Goal: Transaction & Acquisition: Obtain resource

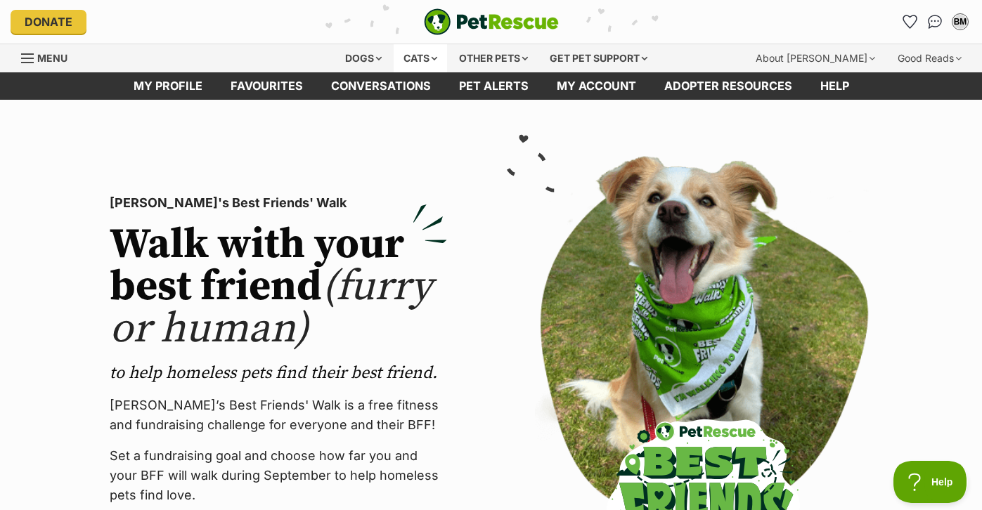
click at [428, 56] on div "Cats" at bounding box center [420, 58] width 53 height 28
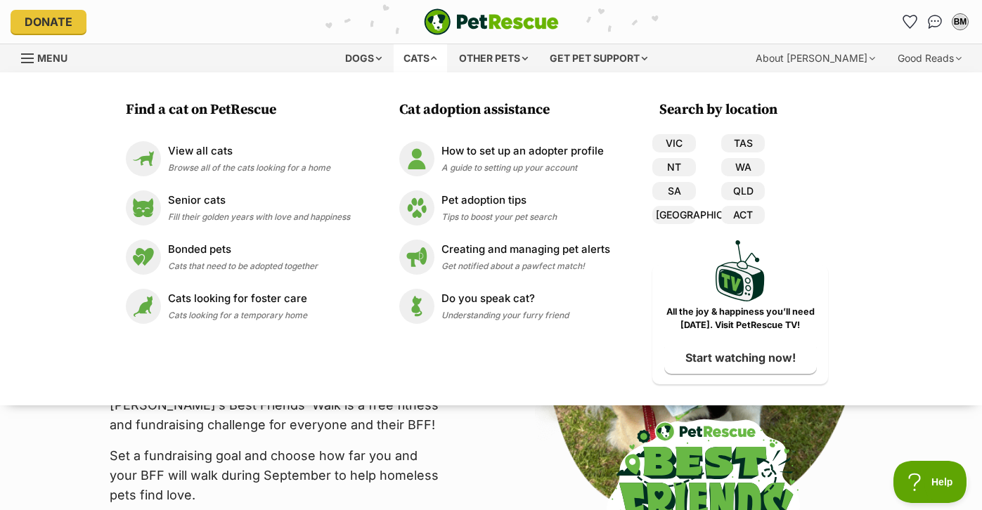
click at [431, 64] on div "Cats" at bounding box center [420, 58] width 53 height 28
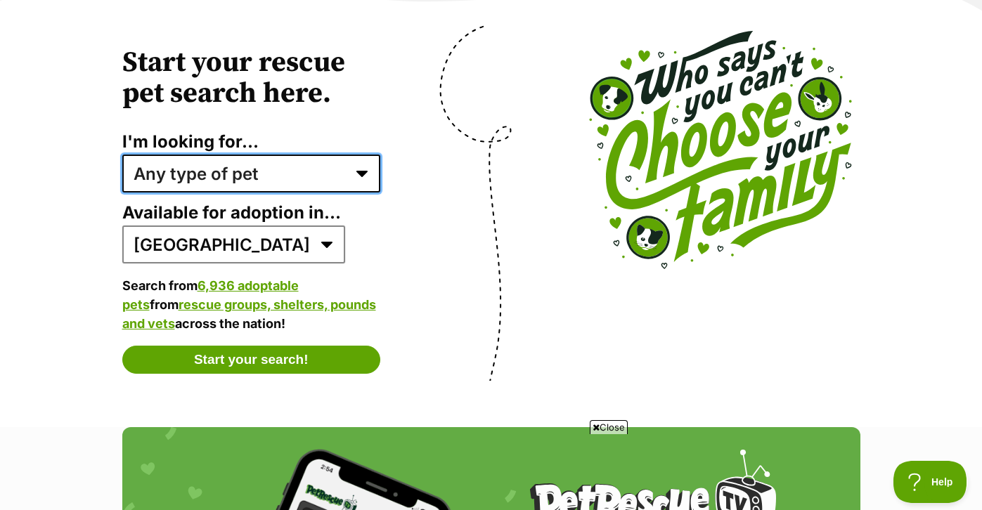
select select "cats"
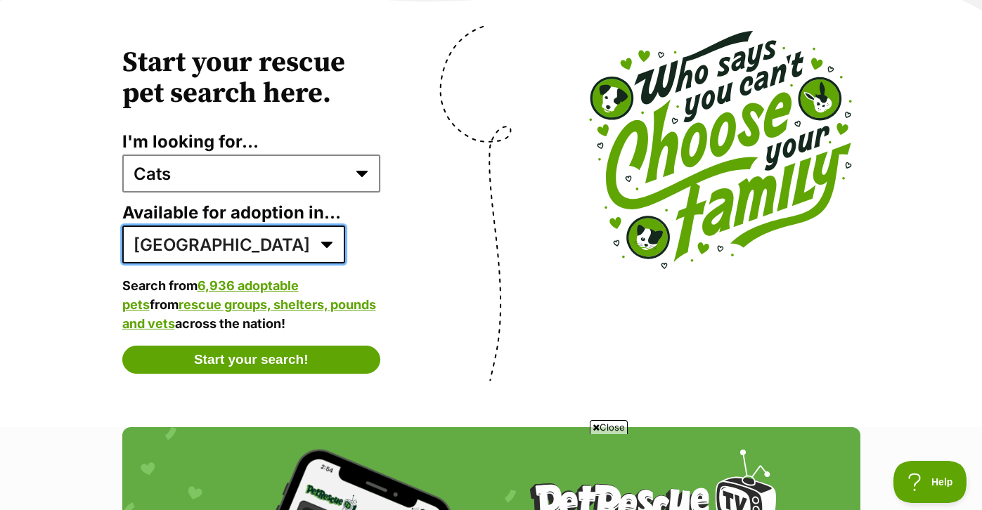
select select "1"
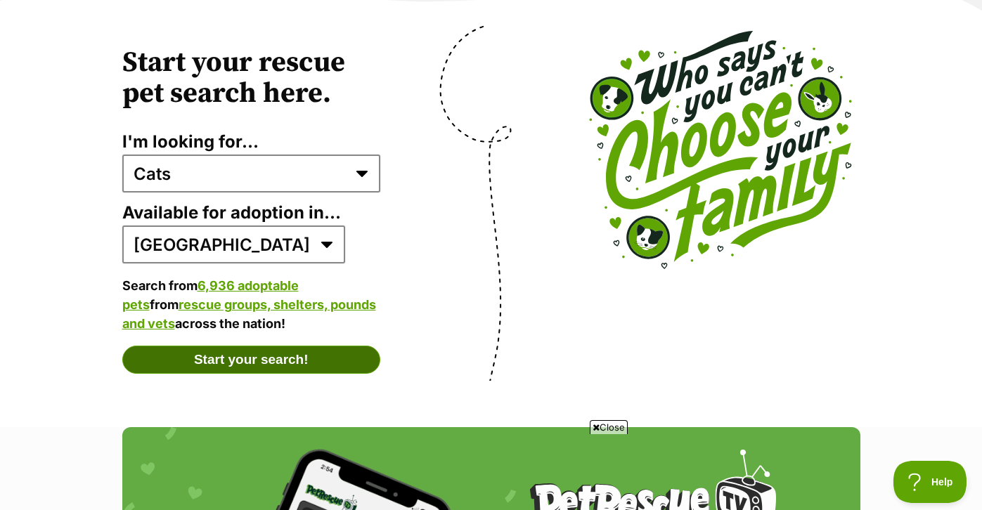
click at [240, 346] on button "Start your search!" at bounding box center [251, 360] width 259 height 28
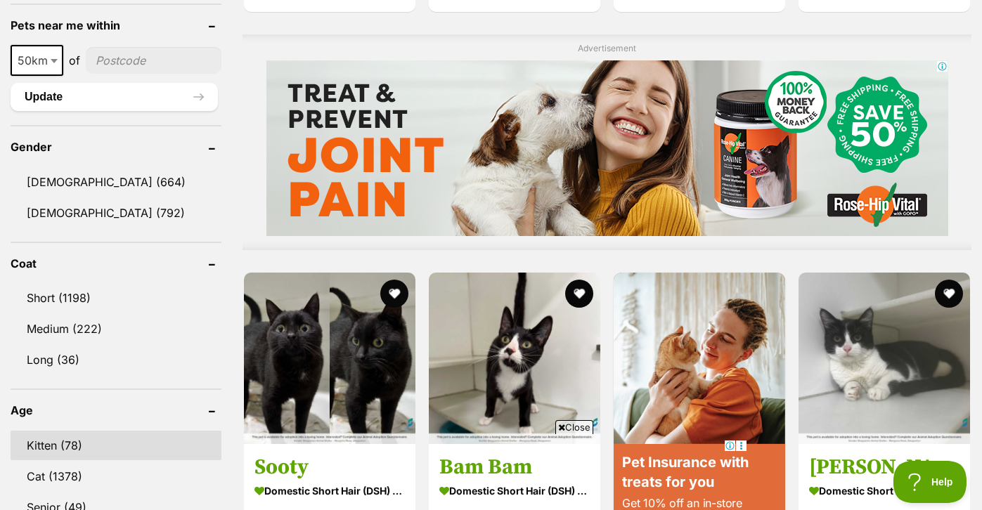
click at [77, 456] on link "Kitten (78)" at bounding box center [116, 446] width 211 height 30
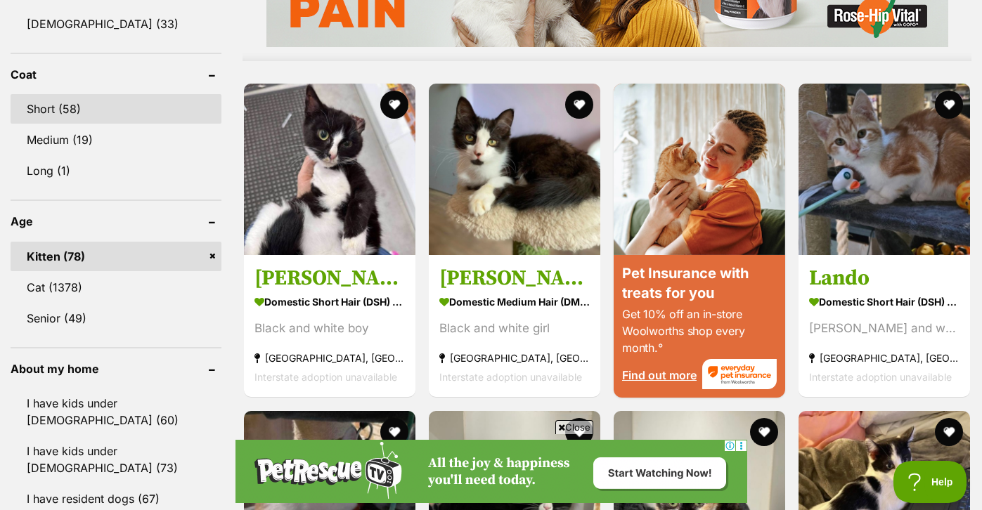
click at [54, 100] on link "Short (58)" at bounding box center [116, 109] width 211 height 30
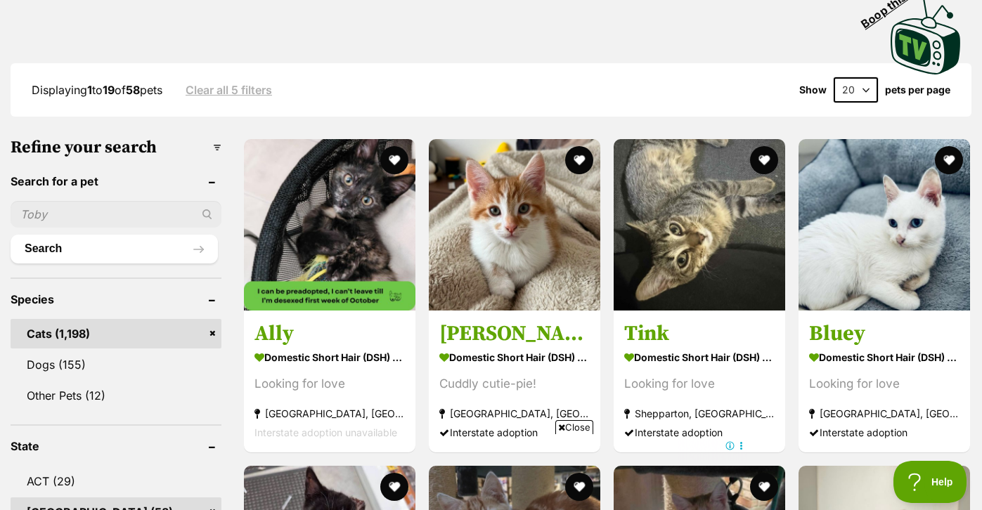
select select "60"
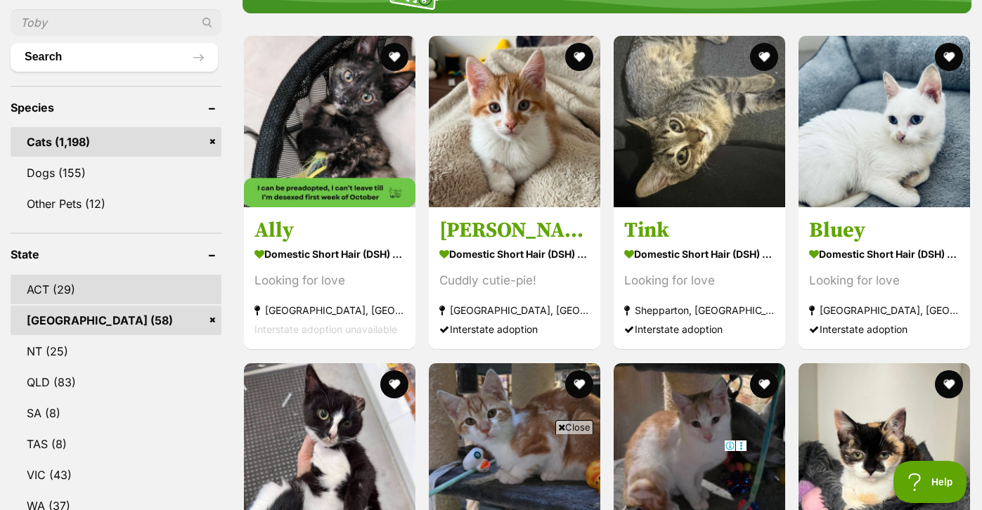
scroll to position [513, 0]
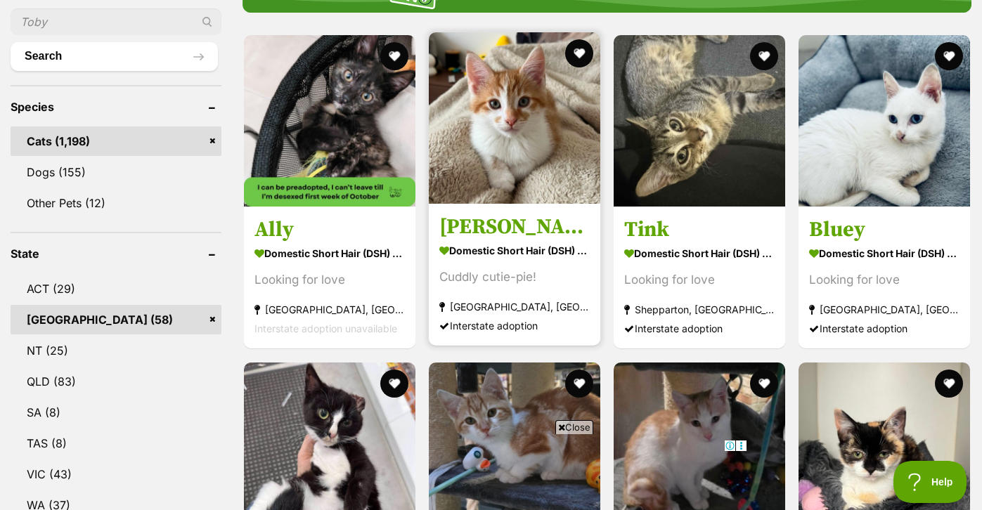
click at [521, 126] on img at bounding box center [514, 117] width 171 height 171
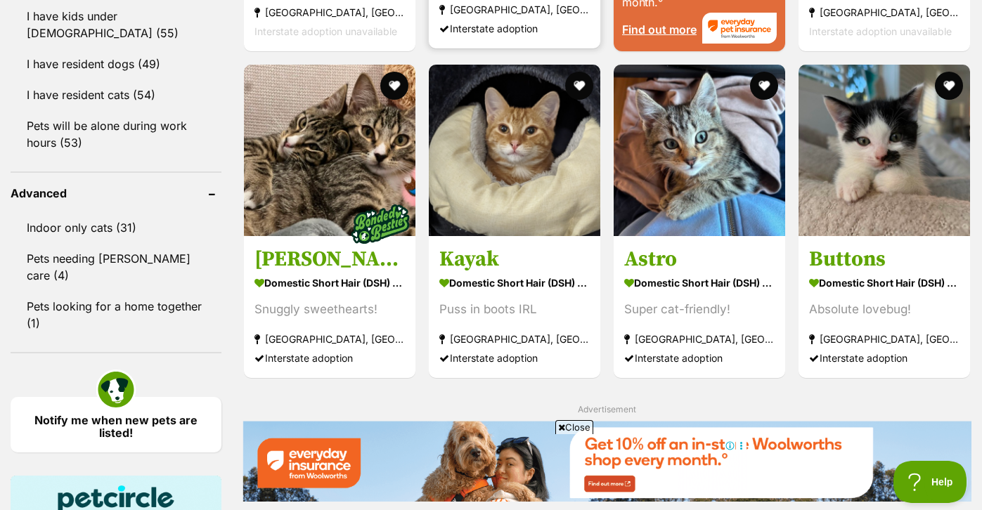
scroll to position [1716, 0]
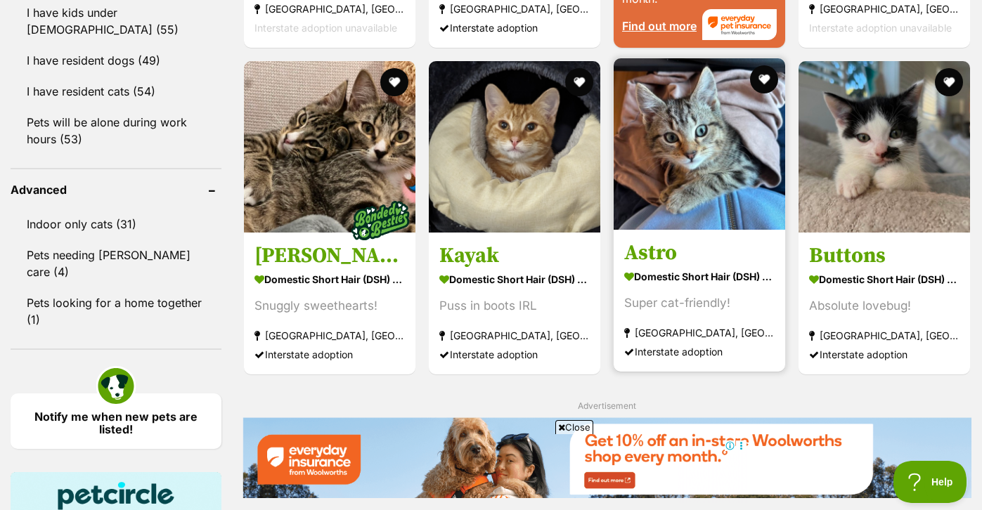
click at [681, 131] on img at bounding box center [699, 143] width 171 height 171
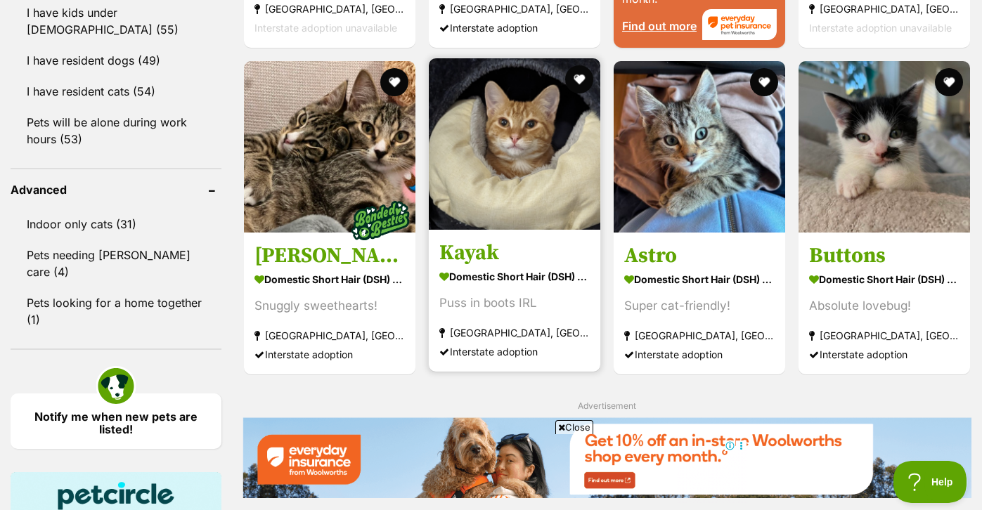
click at [566, 152] on img at bounding box center [514, 143] width 171 height 171
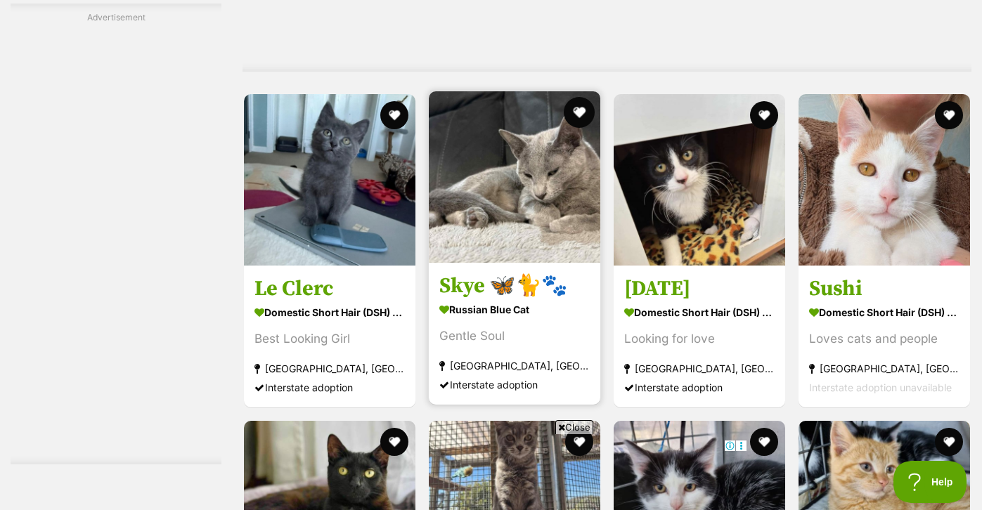
scroll to position [2728, 0]
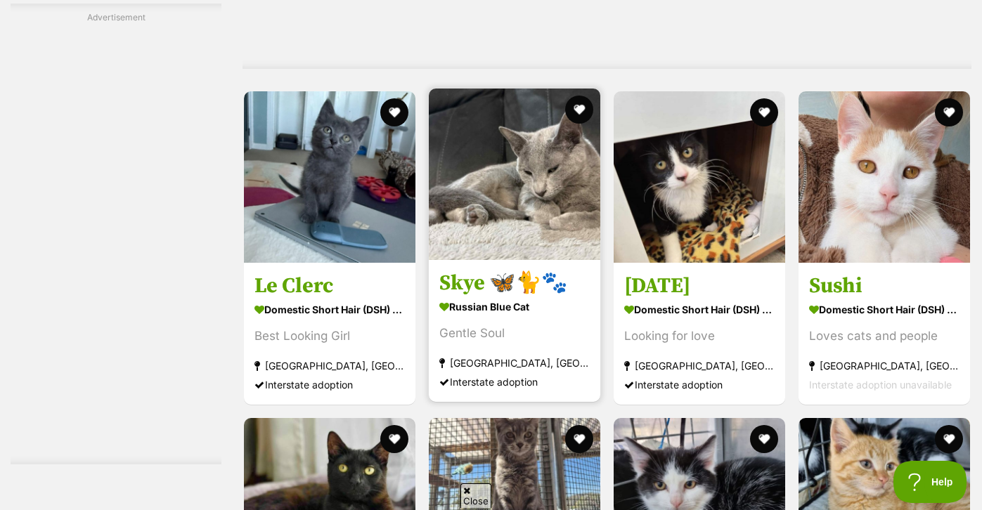
click at [566, 152] on img at bounding box center [514, 174] width 171 height 171
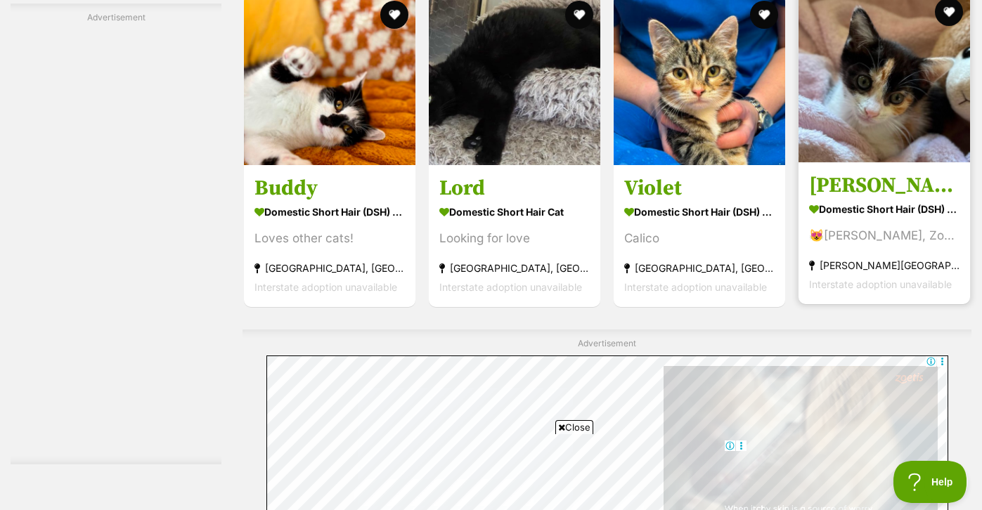
scroll to position [5208, 0]
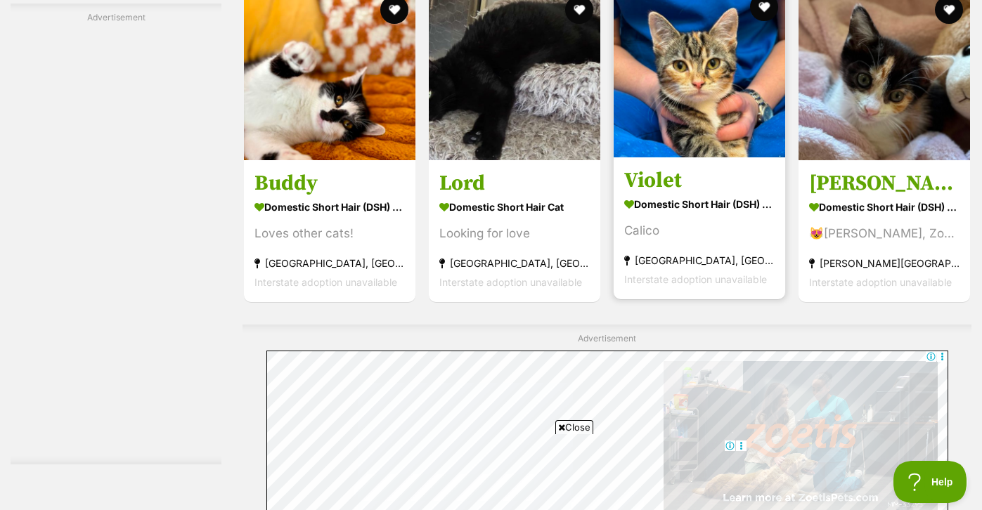
click at [730, 112] on img at bounding box center [699, 71] width 171 height 171
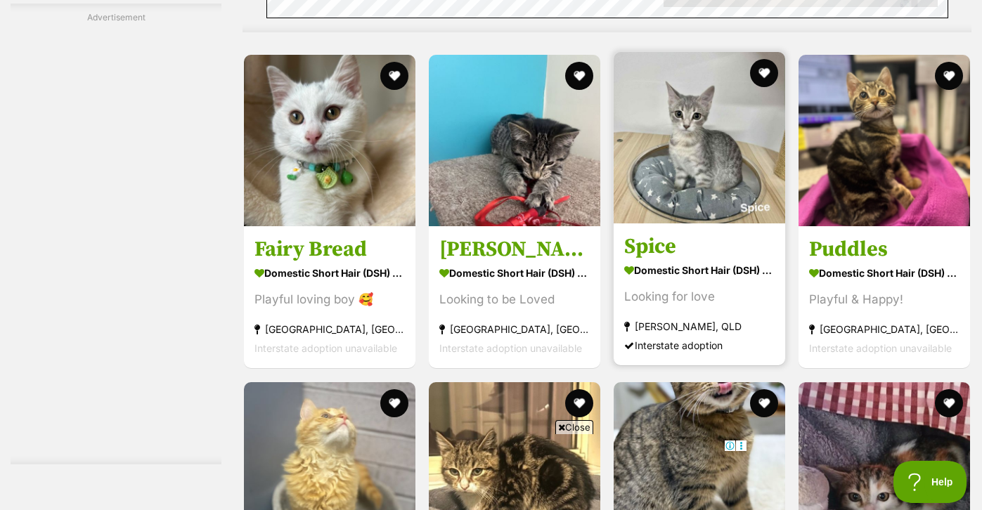
scroll to position [5717, 0]
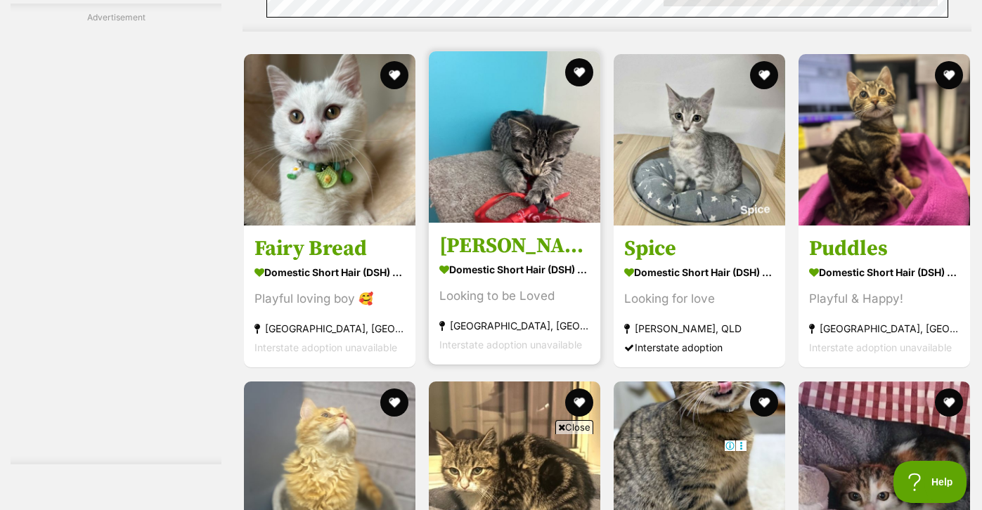
click at [562, 140] on img at bounding box center [514, 136] width 171 height 171
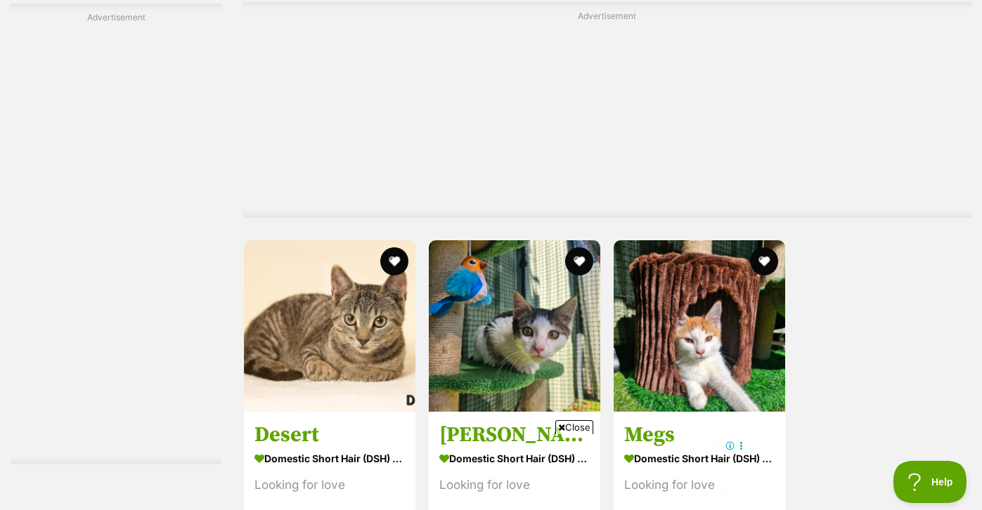
scroll to position [7105, 0]
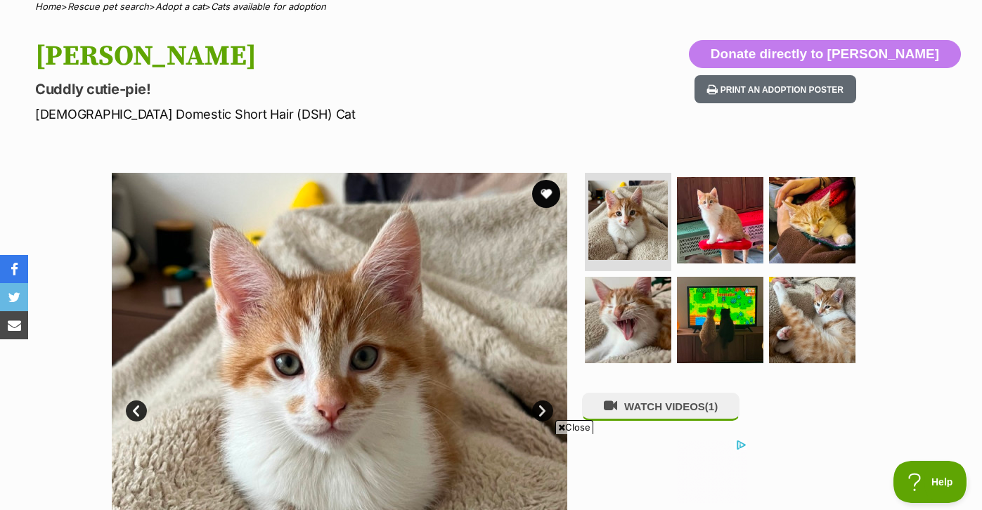
scroll to position [172, 0]
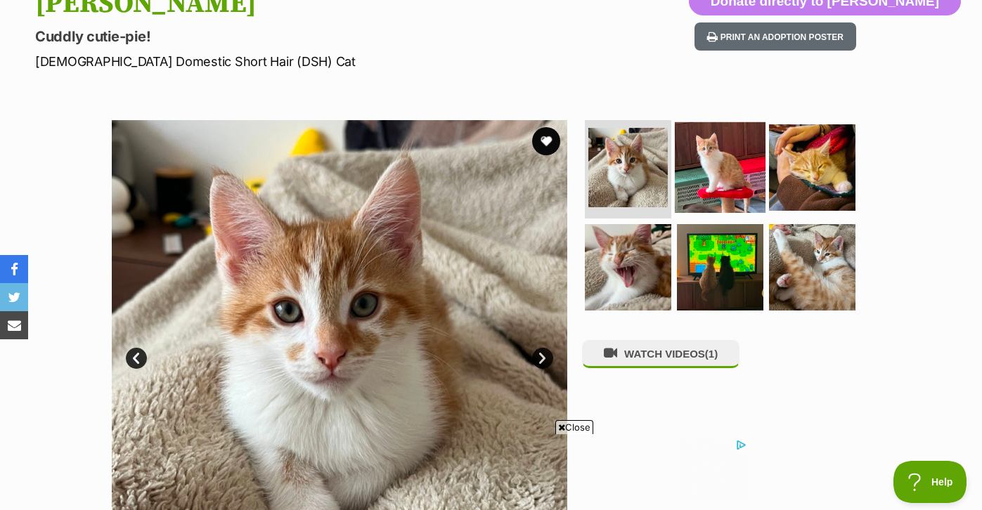
click at [710, 171] on img at bounding box center [720, 167] width 91 height 91
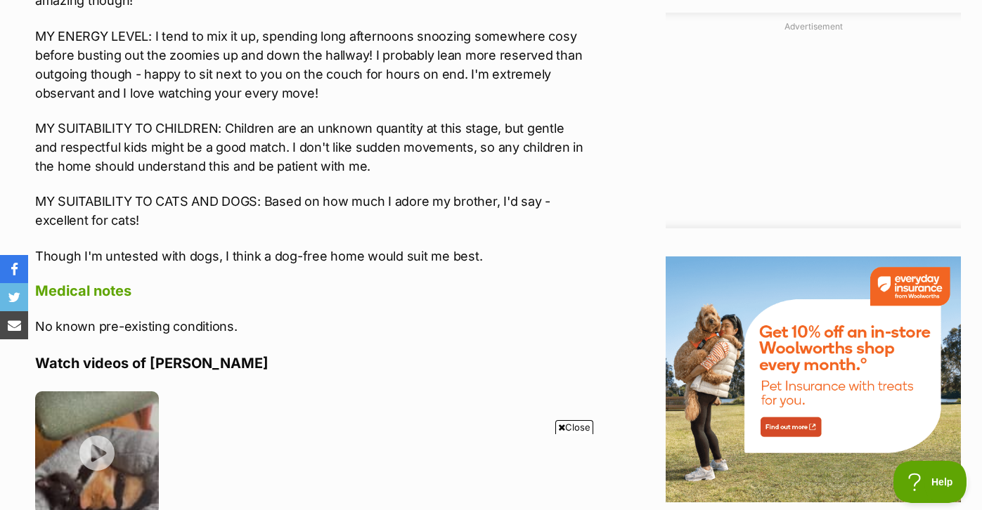
scroll to position [1581, 0]
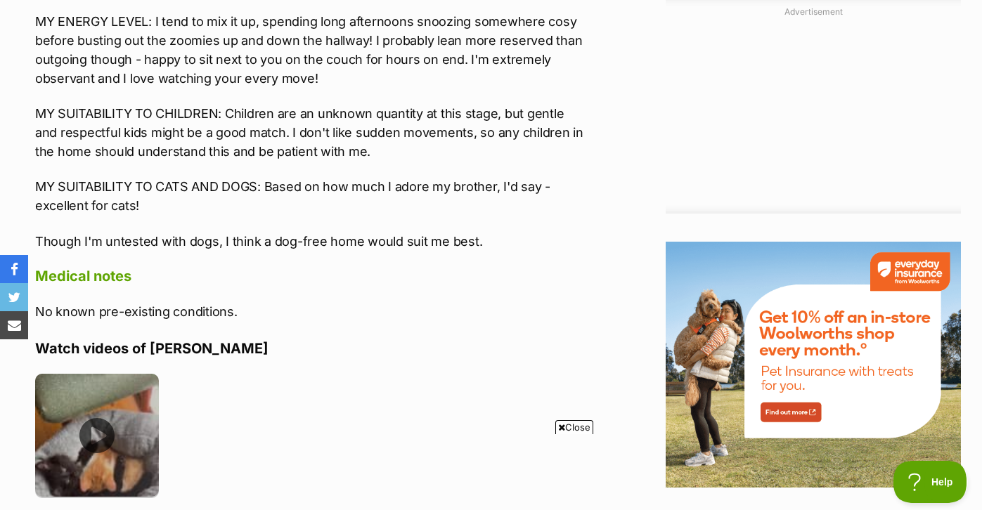
click at [101, 387] on img at bounding box center [97, 436] width 124 height 124
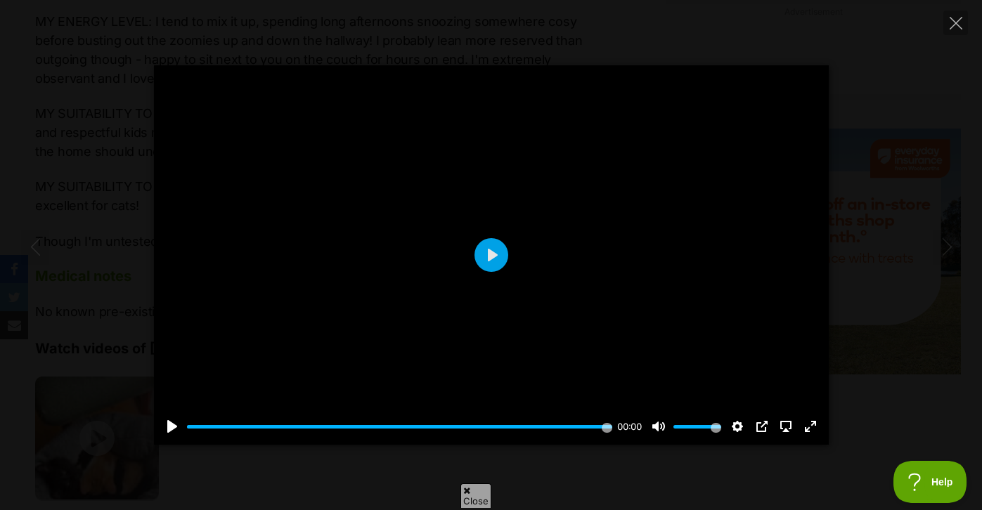
scroll to position [0, 0]
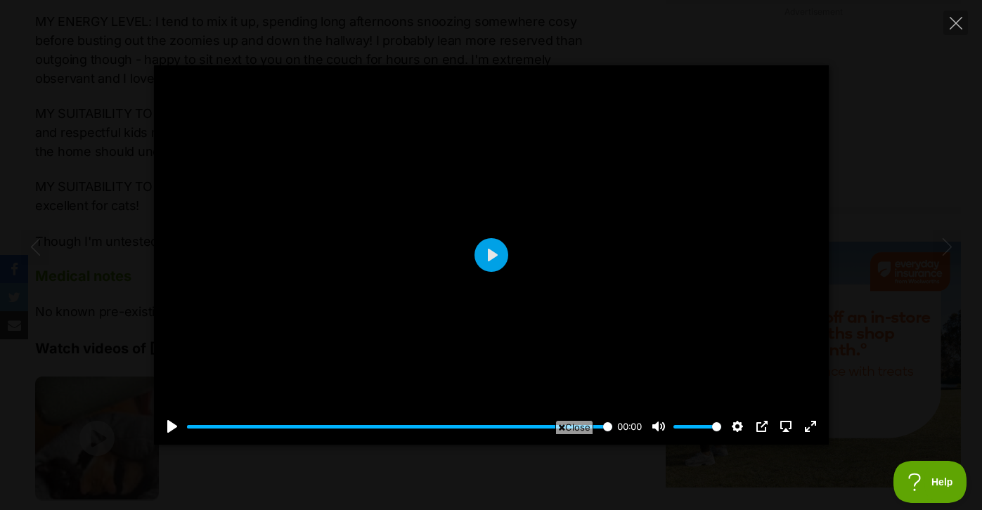
type input "94.47"
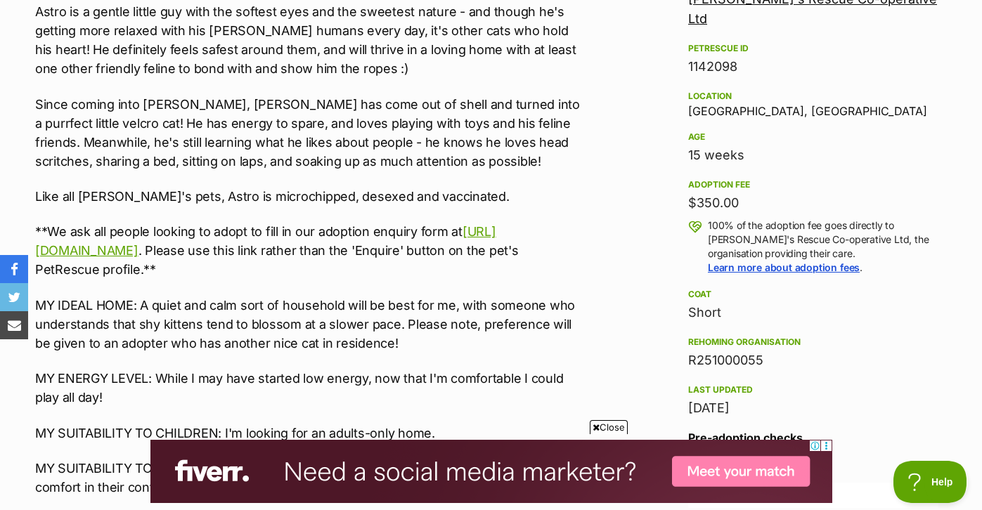
scroll to position [879, 0]
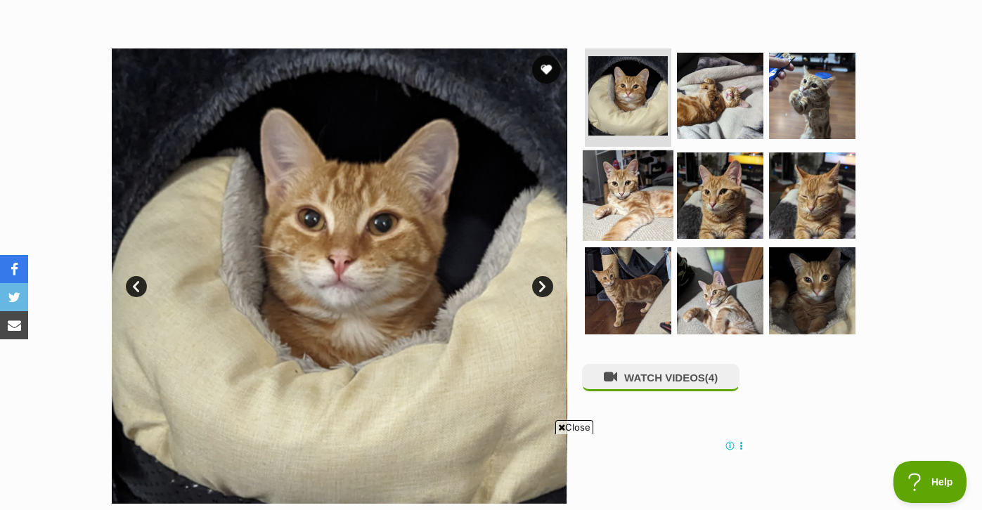
scroll to position [222, 0]
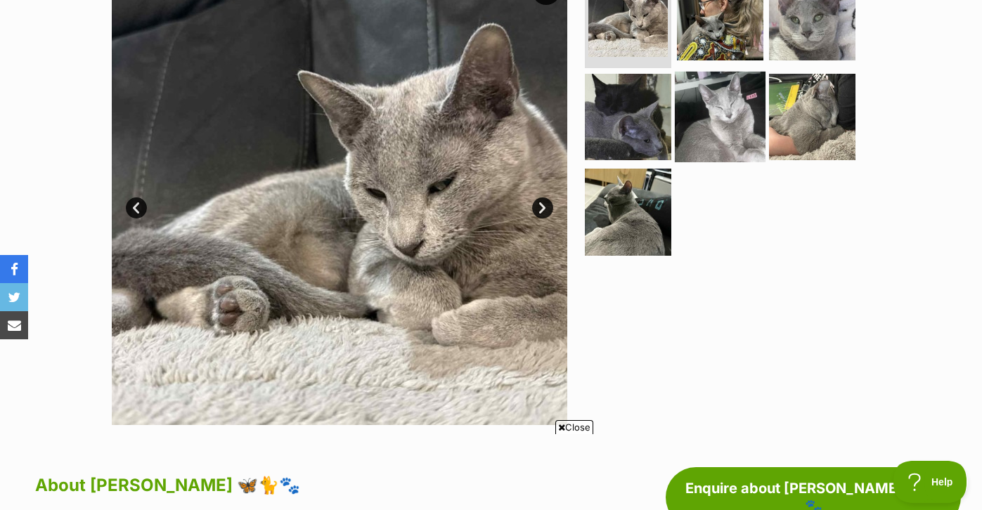
scroll to position [320, 0]
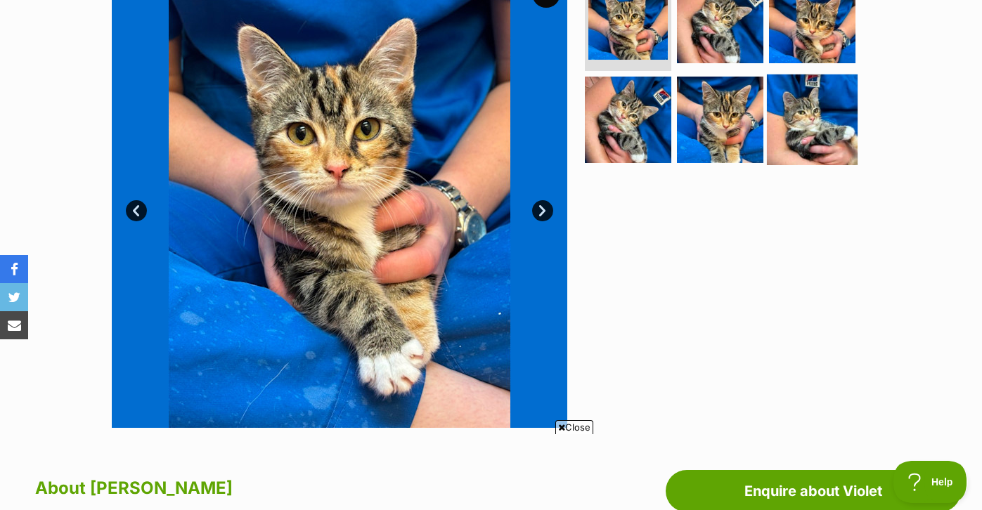
click at [801, 149] on img at bounding box center [812, 119] width 91 height 91
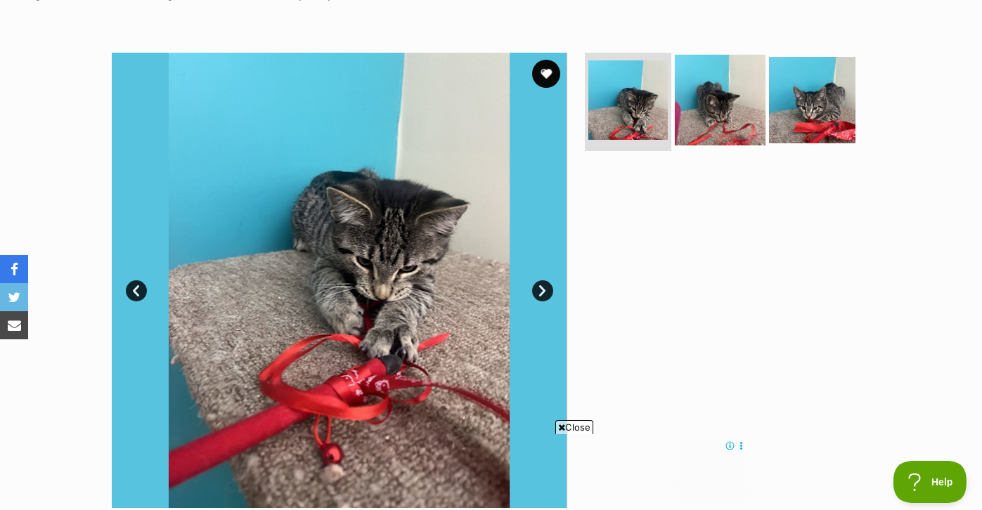
click at [757, 79] on img at bounding box center [720, 100] width 91 height 91
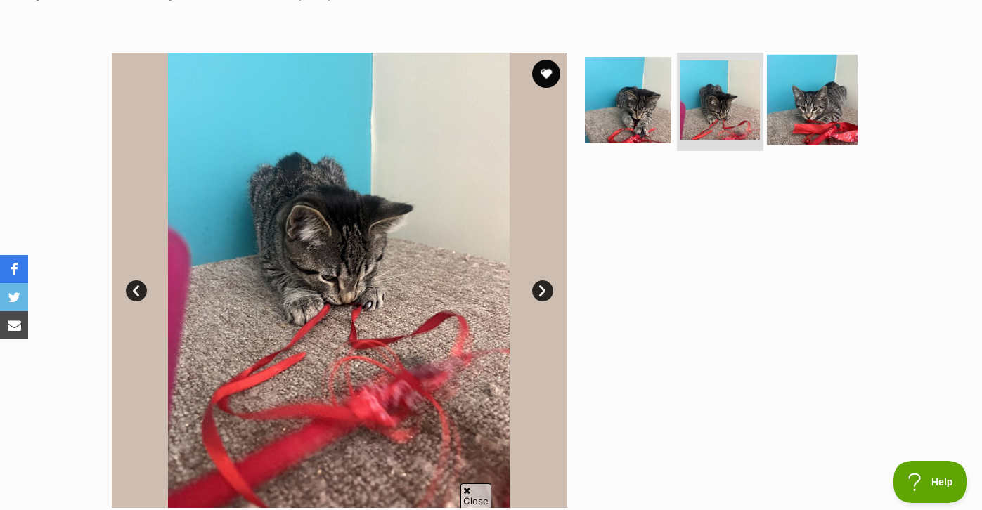
click at [824, 99] on img at bounding box center [812, 100] width 91 height 91
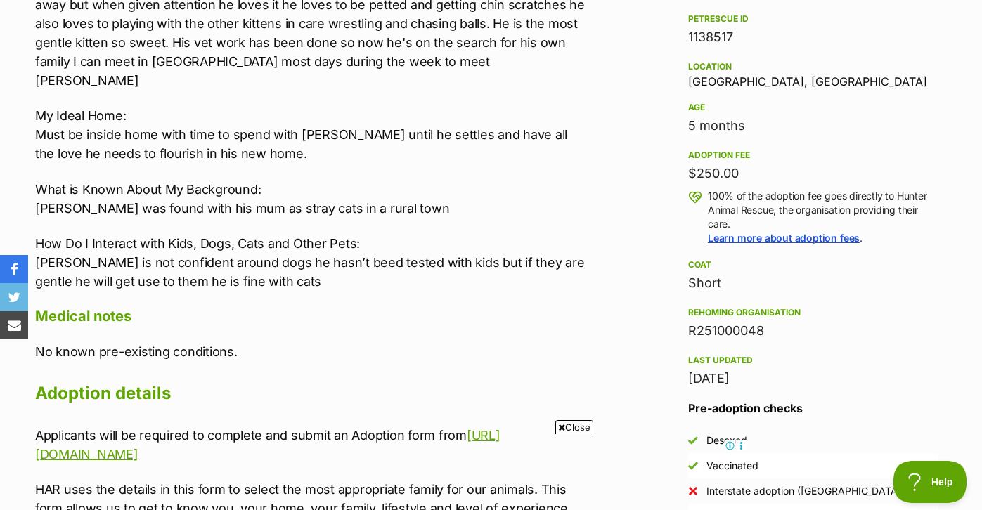
scroll to position [884, 0]
